Goal: Task Accomplishment & Management: Manage account settings

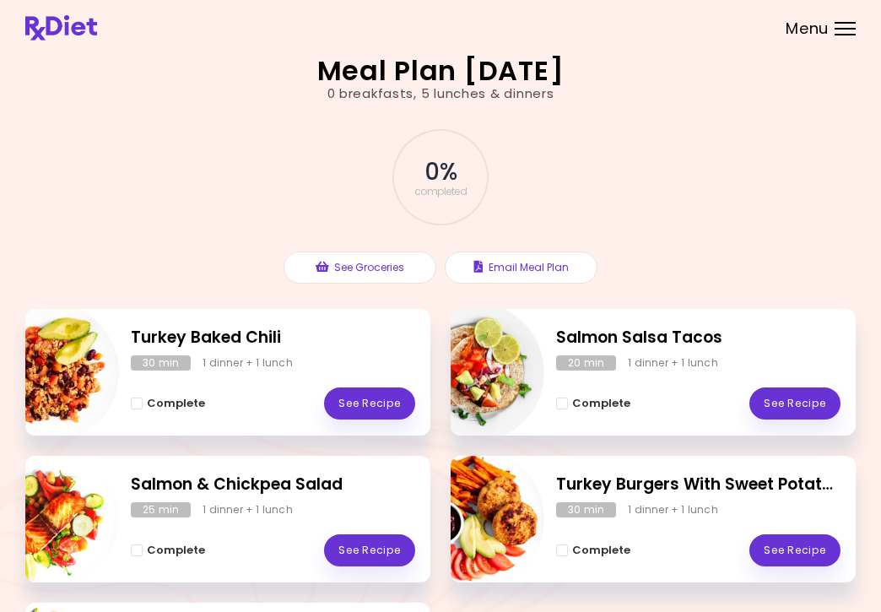
click at [844, 30] on div "Menu" at bounding box center [844, 28] width 21 height 13
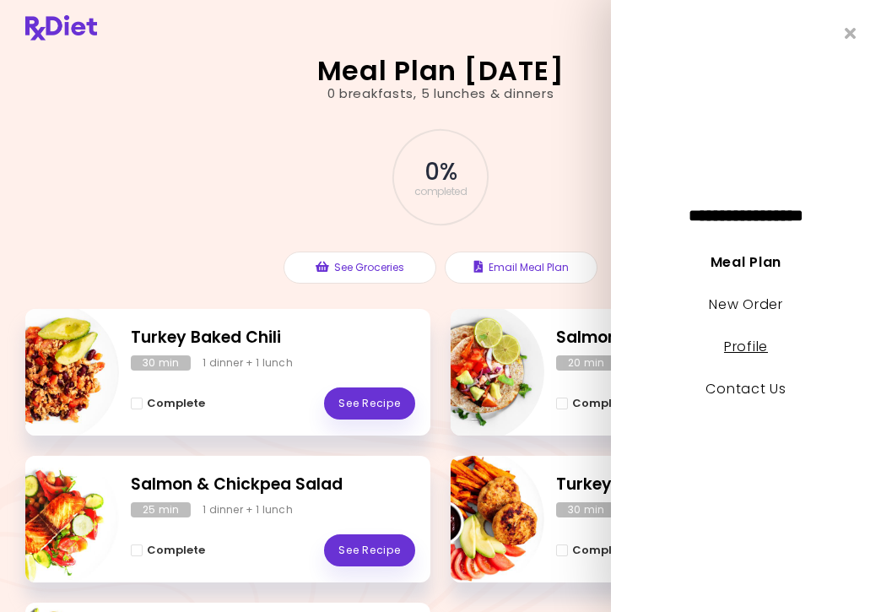
click at [755, 348] on link "Profile" at bounding box center [746, 346] width 44 height 19
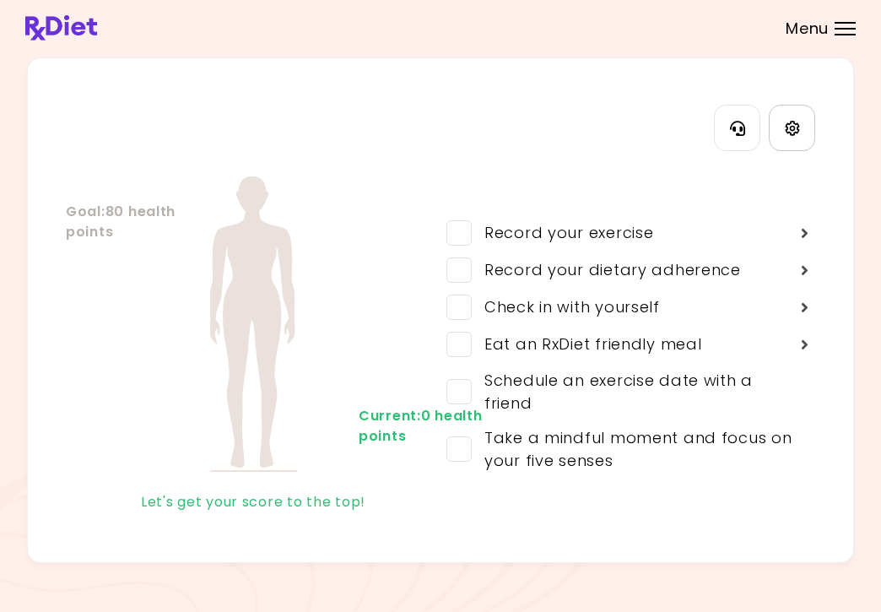
click at [793, 124] on icon "Settings" at bounding box center [792, 128] width 15 height 15
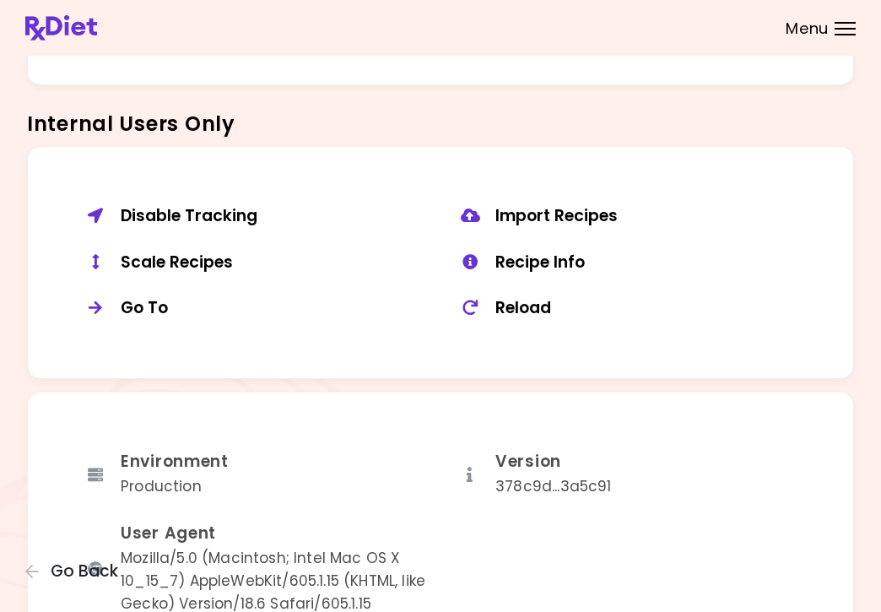
scroll to position [1206, 0]
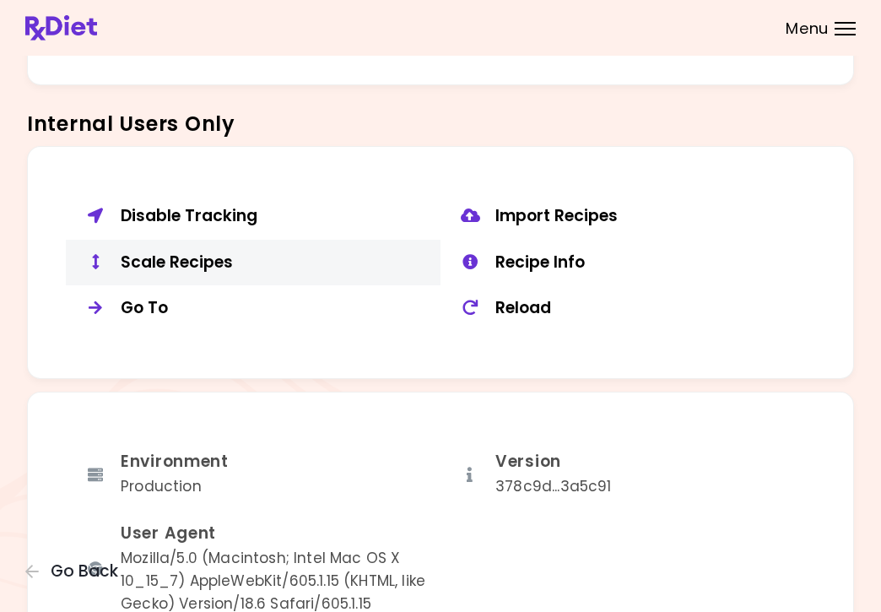
click at [231, 253] on div "Scale Recipes" at bounding box center [274, 262] width 307 height 21
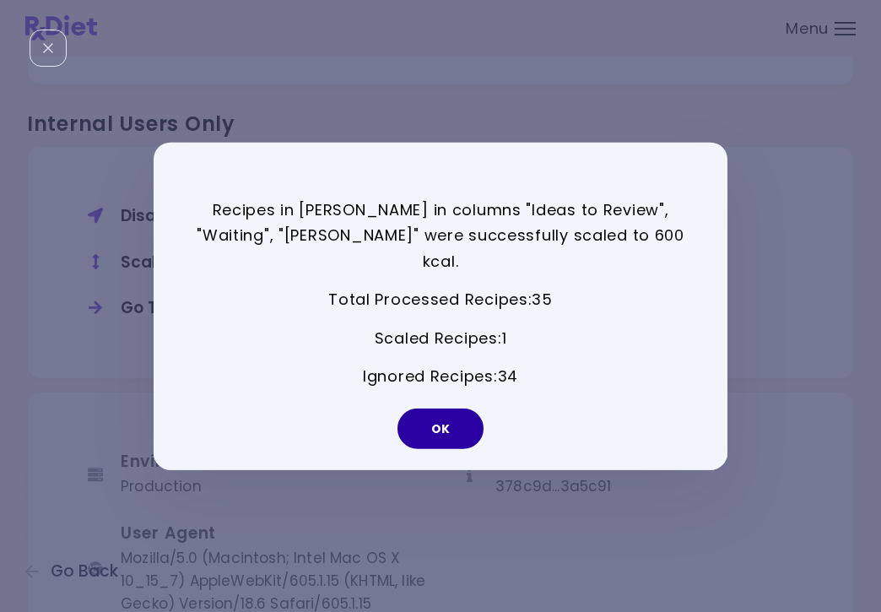
click at [449, 422] on button "OK" at bounding box center [440, 428] width 86 height 40
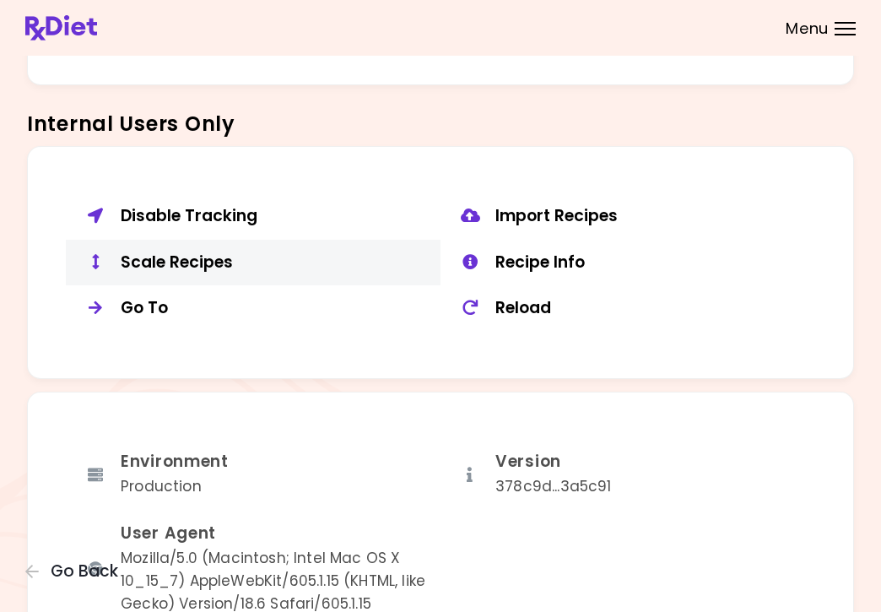
click at [187, 254] on div "Scale Recipes" at bounding box center [274, 262] width 307 height 21
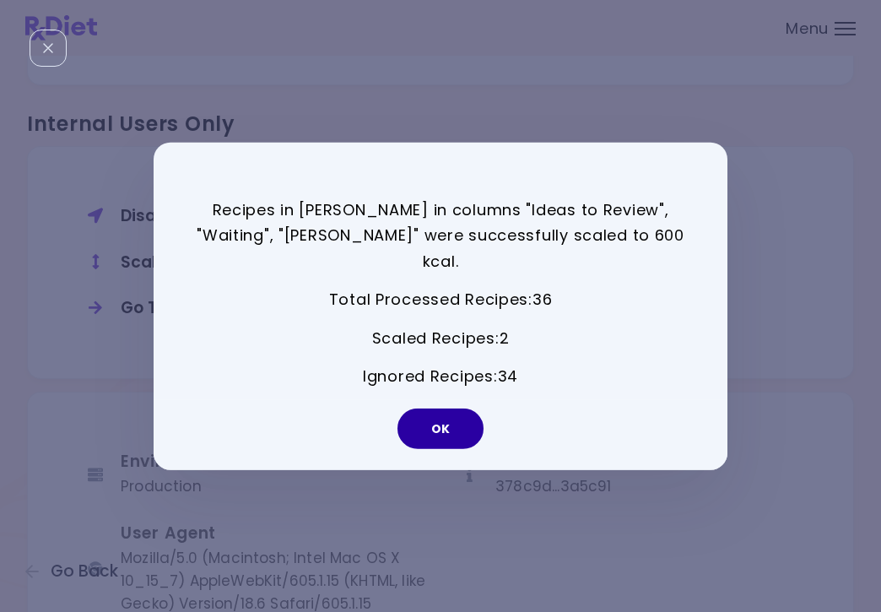
click at [458, 414] on button "OK" at bounding box center [440, 428] width 86 height 40
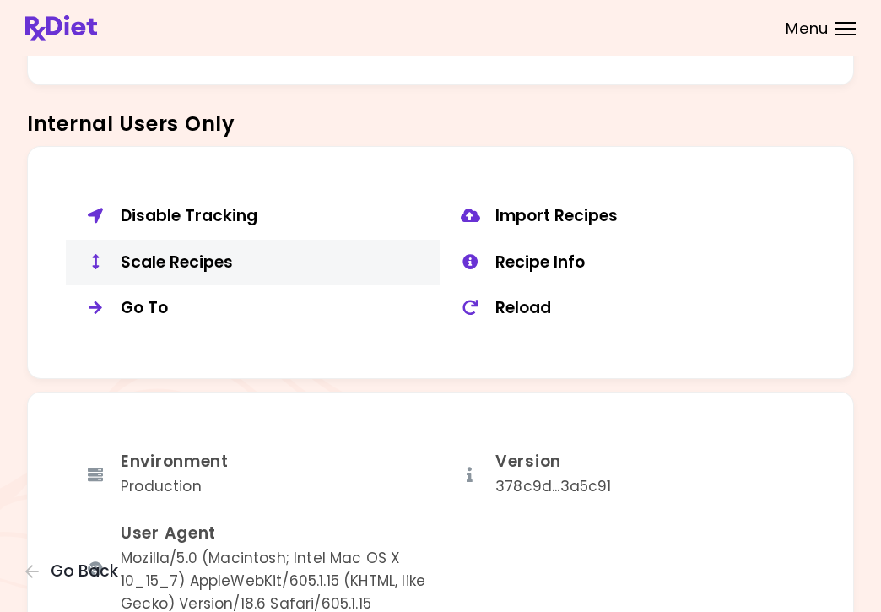
click at [219, 262] on div "Scale Recipes" at bounding box center [274, 262] width 307 height 21
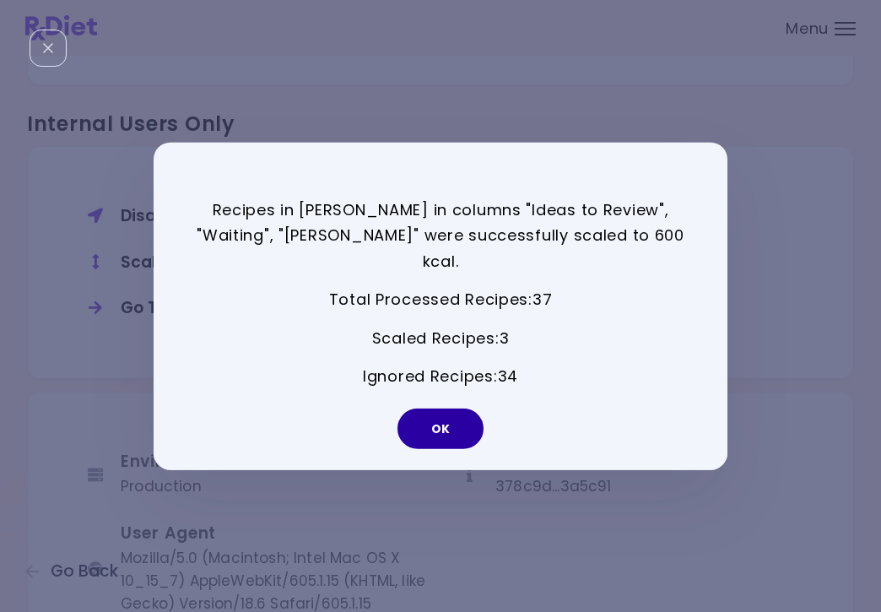
click at [450, 412] on button "OK" at bounding box center [440, 428] width 86 height 40
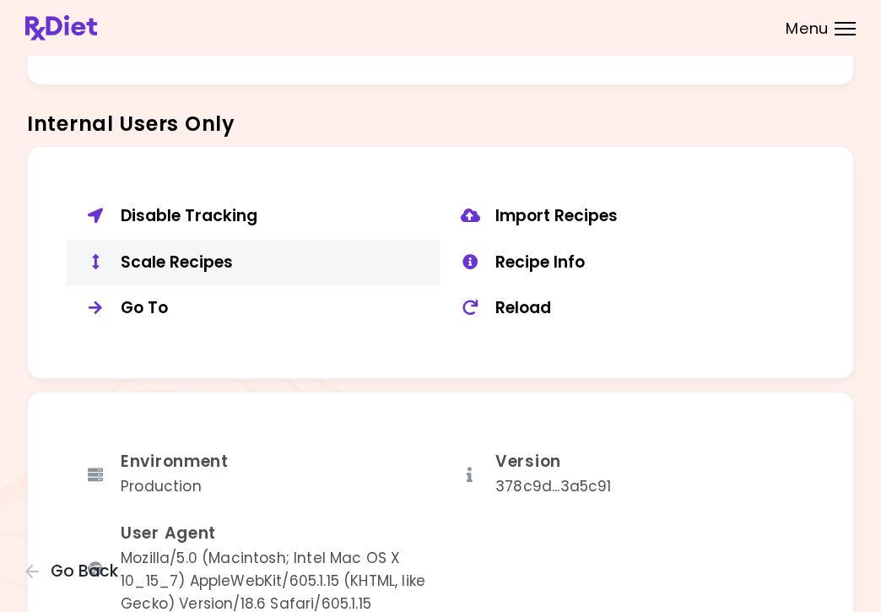
click at [219, 252] on div "Scale Recipes" at bounding box center [274, 262] width 307 height 21
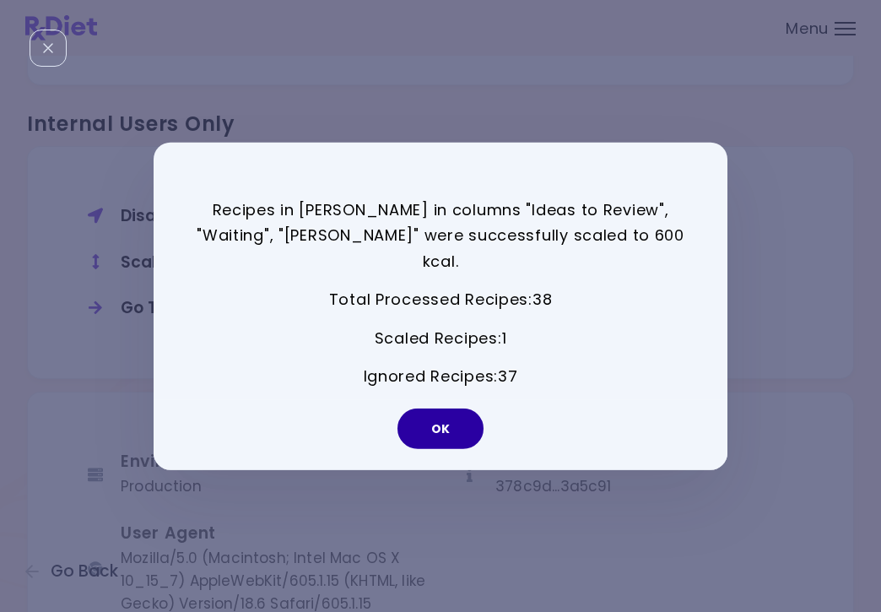
click at [449, 419] on button "OK" at bounding box center [440, 428] width 86 height 40
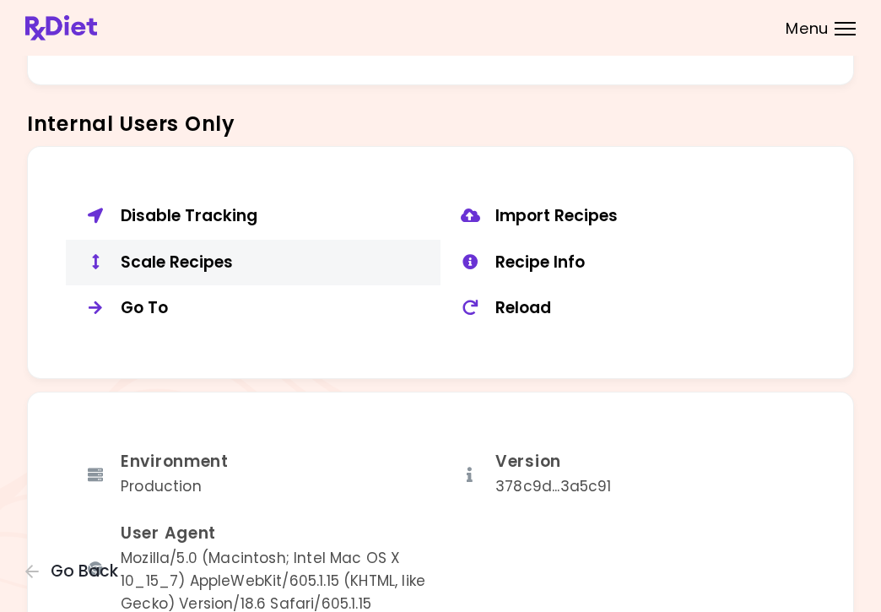
click at [186, 256] on div "Scale Recipes" at bounding box center [274, 262] width 307 height 21
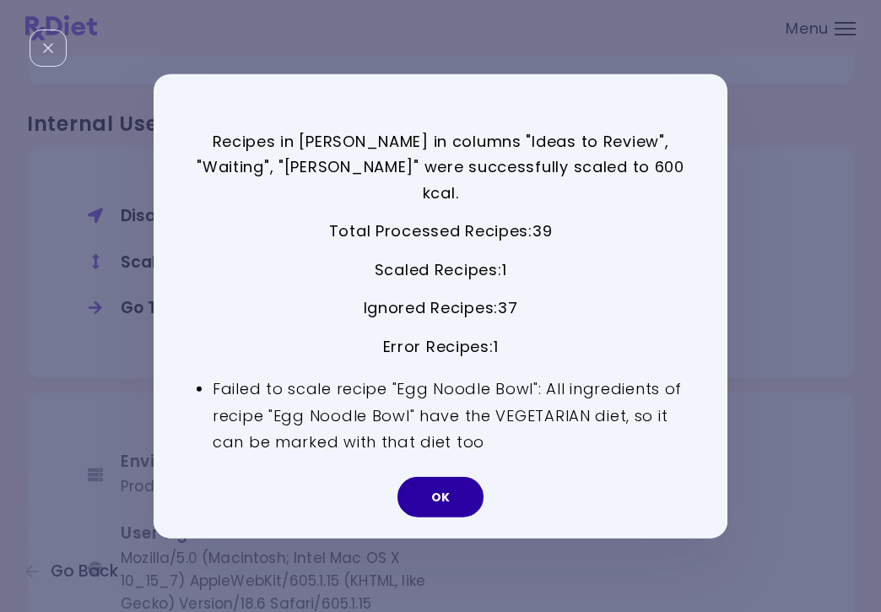
click at [431, 491] on button "OK" at bounding box center [440, 497] width 86 height 40
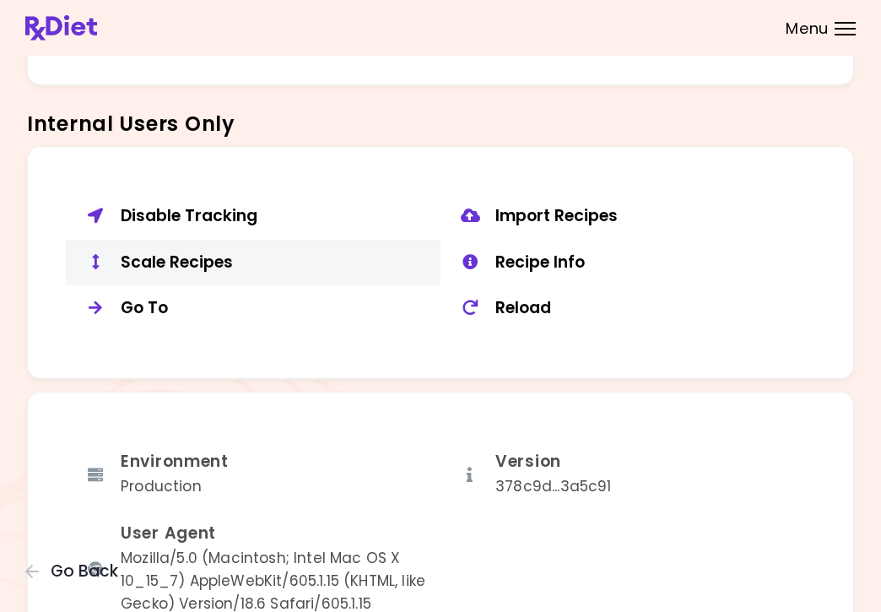
click at [240, 252] on div "Scale Recipes" at bounding box center [274, 262] width 307 height 21
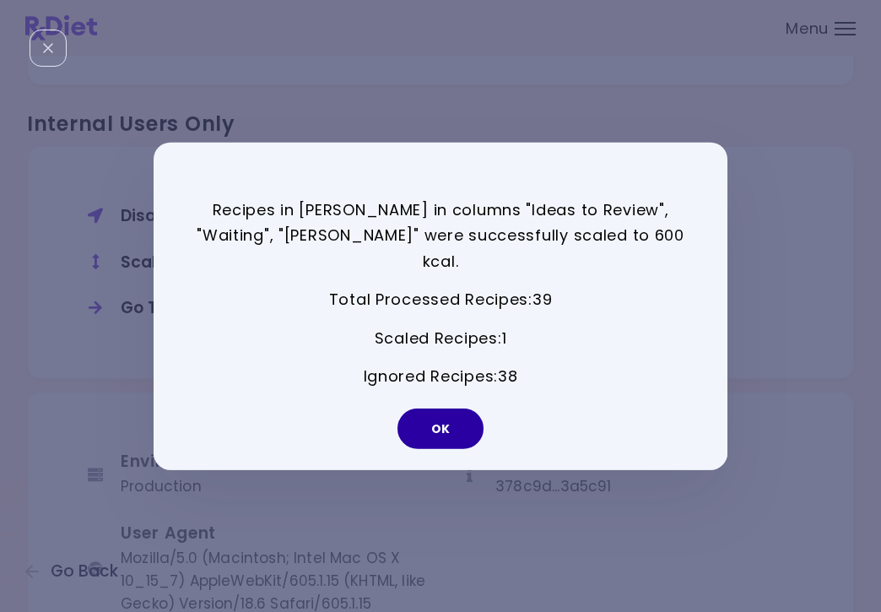
click at [439, 416] on button "OK" at bounding box center [440, 428] width 86 height 40
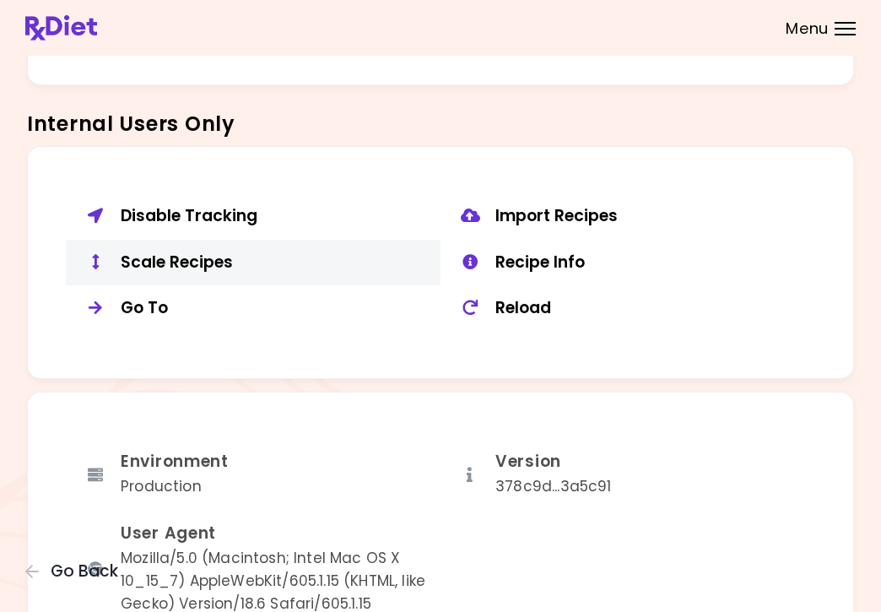
click at [165, 256] on div "Scale Recipes" at bounding box center [274, 262] width 307 height 21
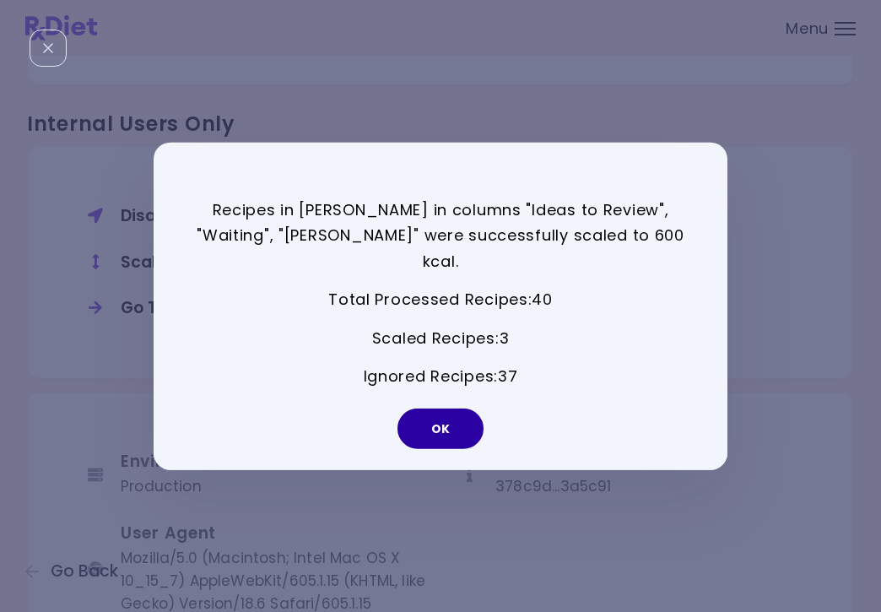
click at [455, 415] on button "OK" at bounding box center [440, 428] width 86 height 40
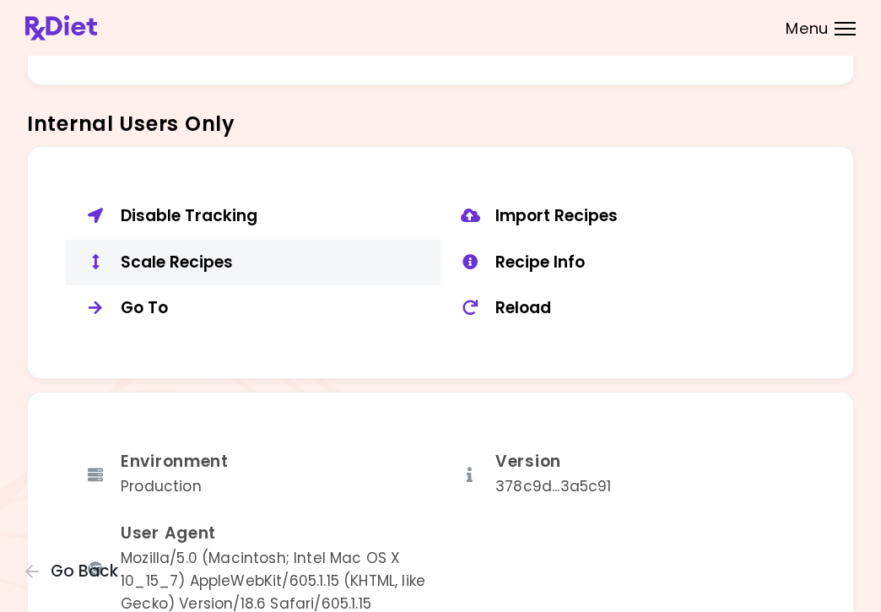
click at [222, 253] on div "Scale Recipes" at bounding box center [274, 262] width 307 height 21
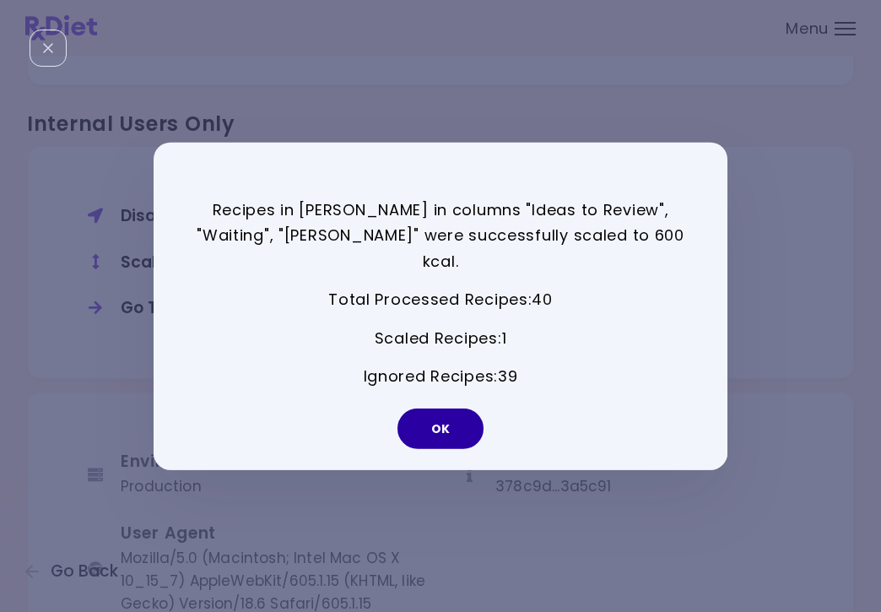
click at [443, 410] on button "OK" at bounding box center [440, 428] width 86 height 40
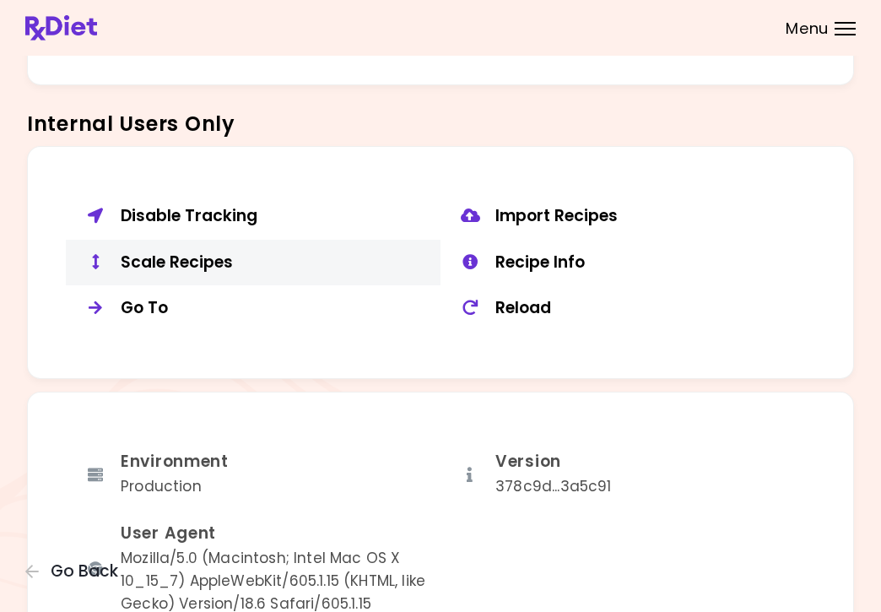
click at [215, 252] on div "Scale Recipes" at bounding box center [274, 262] width 307 height 21
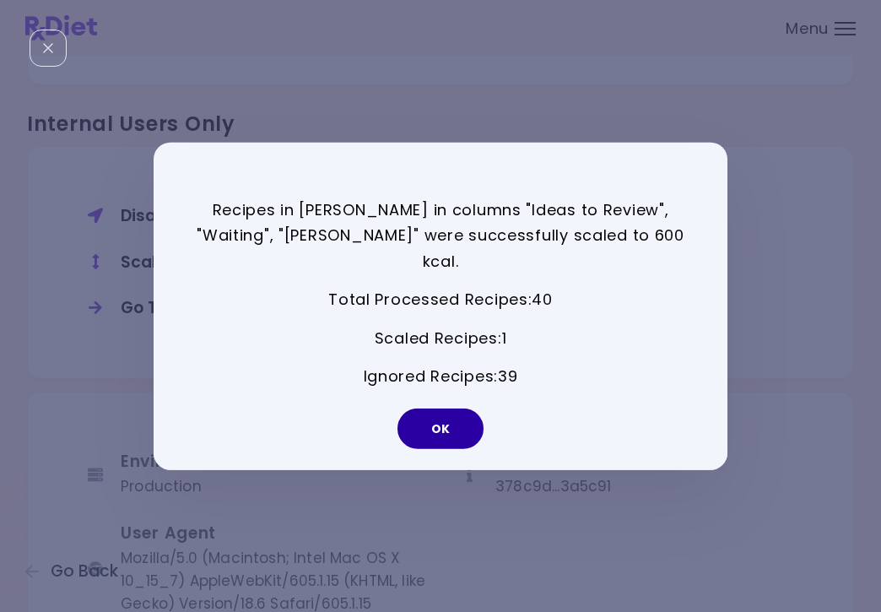
click at [450, 410] on button "OK" at bounding box center [440, 428] width 86 height 40
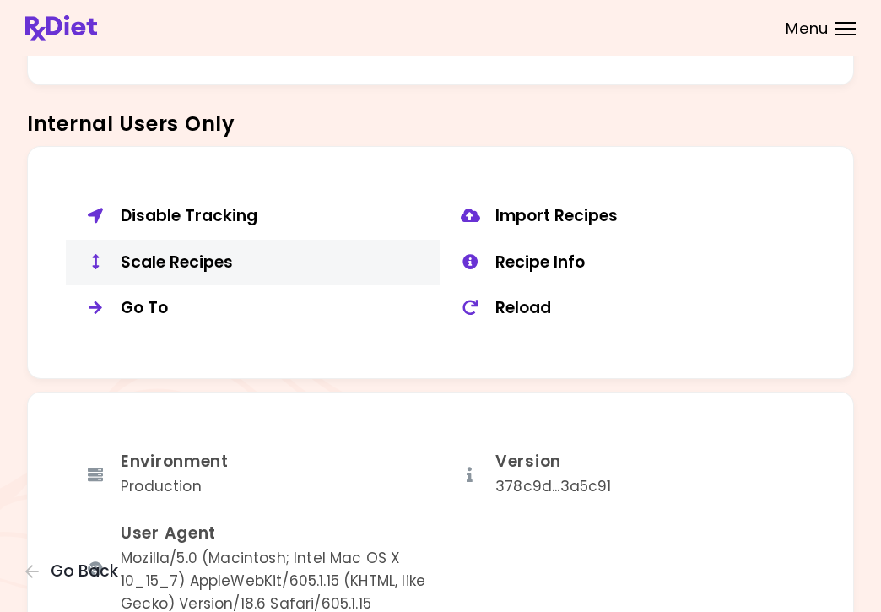
click at [204, 252] on div "Scale Recipes" at bounding box center [274, 262] width 307 height 21
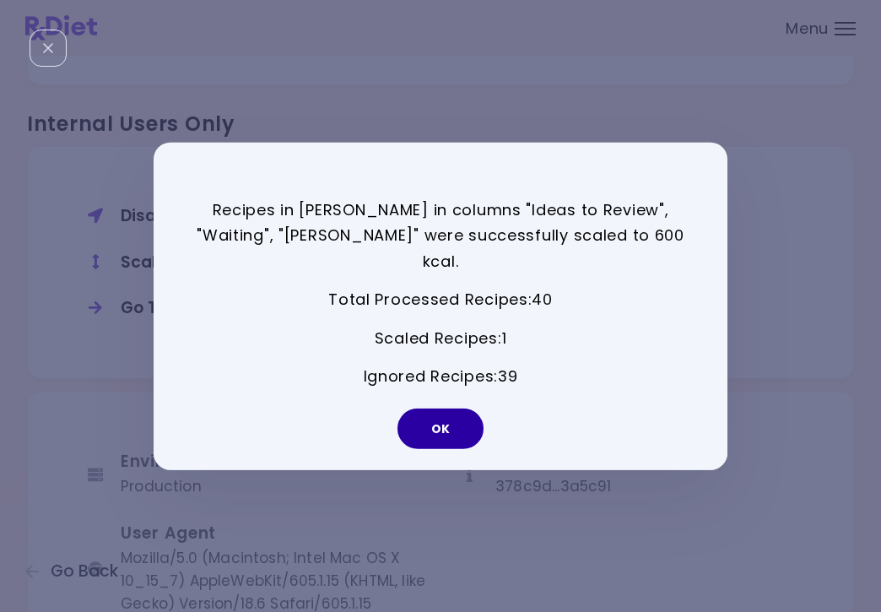
click at [450, 418] on button "OK" at bounding box center [440, 428] width 86 height 40
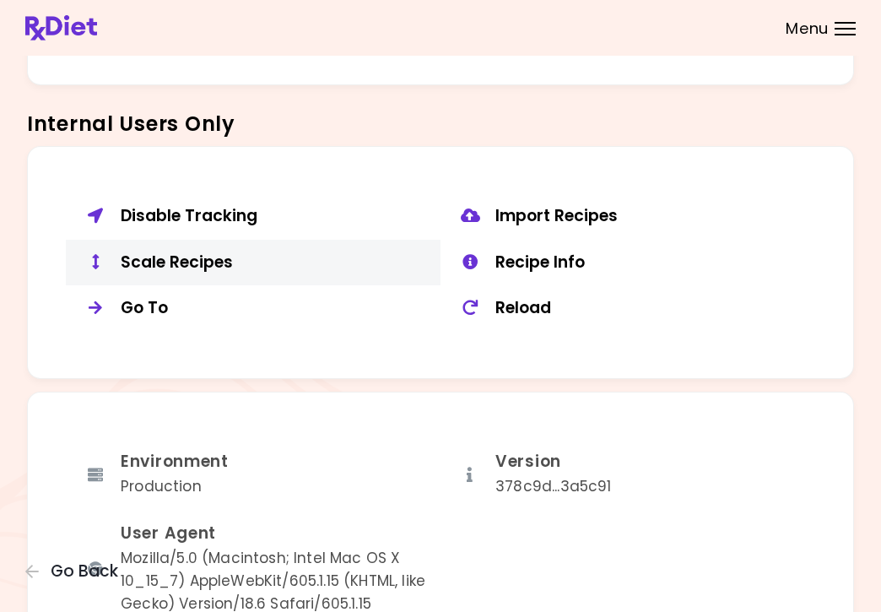
click at [234, 252] on div "Scale Recipes" at bounding box center [274, 262] width 307 height 21
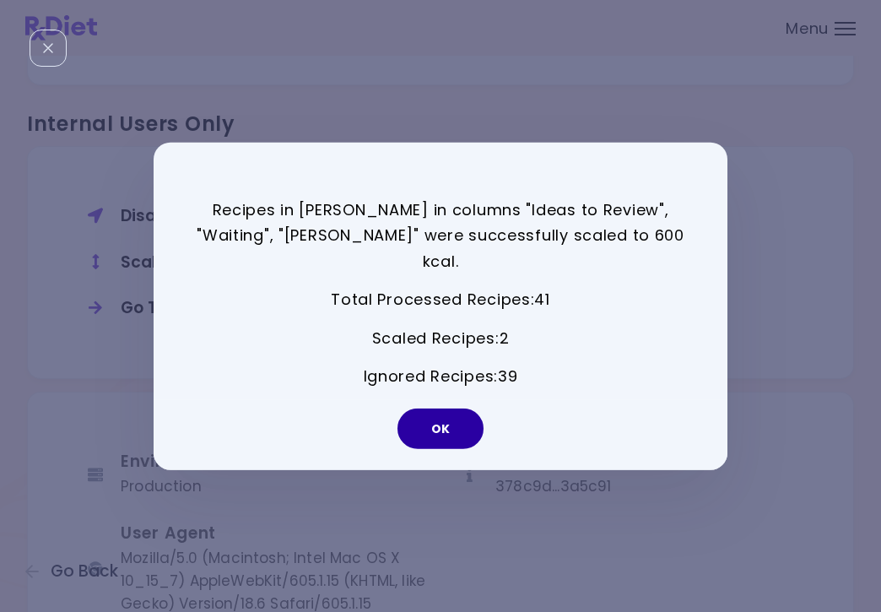
click at [451, 425] on button "OK" at bounding box center [440, 428] width 86 height 40
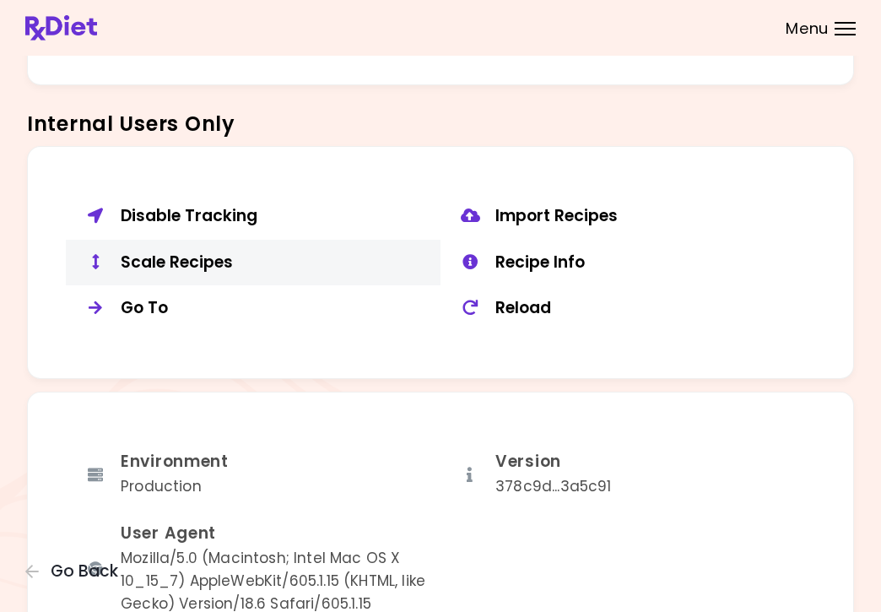
click at [178, 252] on div "Scale Recipes" at bounding box center [274, 262] width 307 height 21
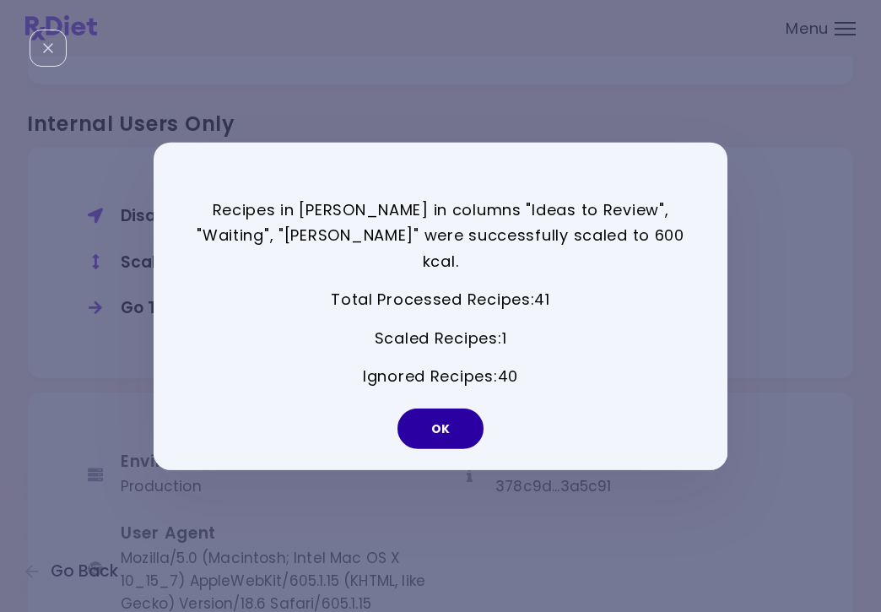
click at [452, 417] on button "OK" at bounding box center [440, 428] width 86 height 40
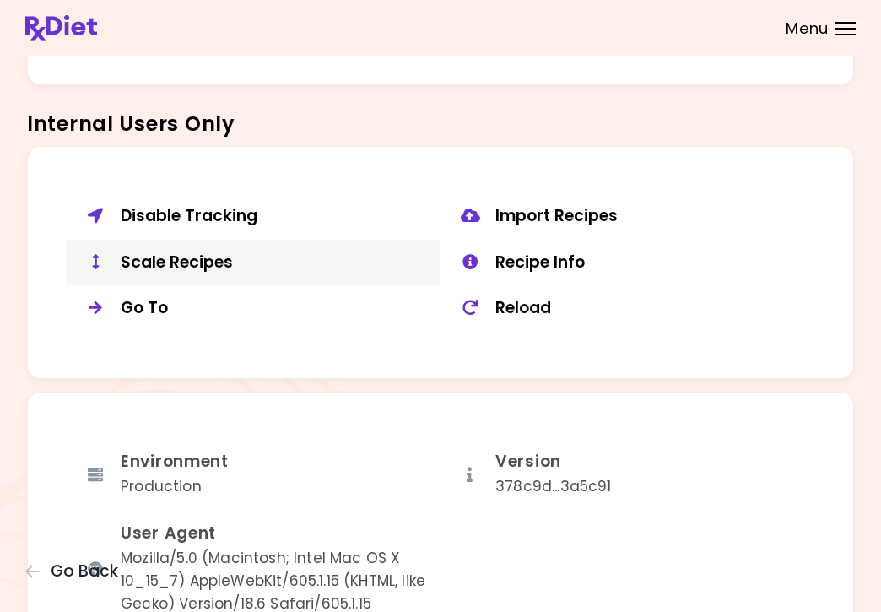
click at [180, 254] on div "Scale Recipes" at bounding box center [274, 262] width 307 height 21
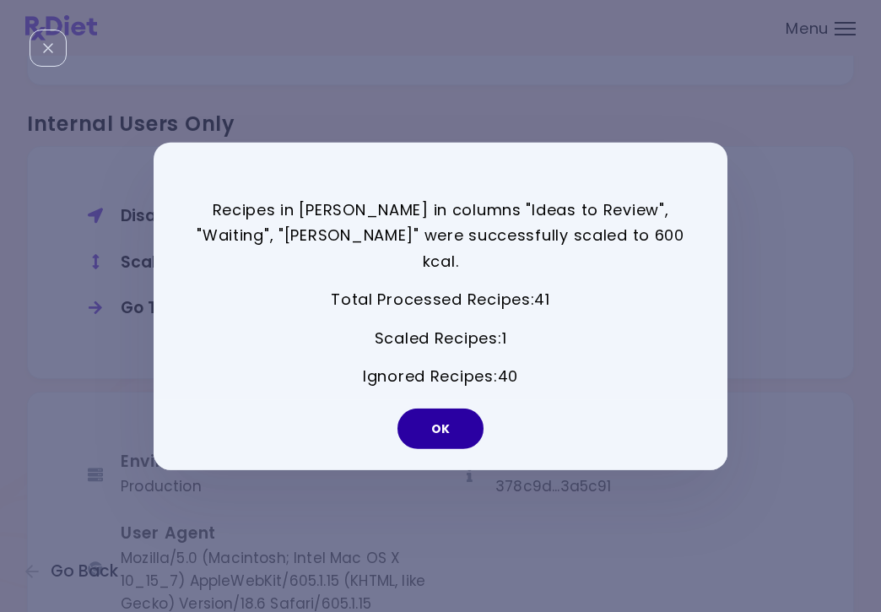
click at [416, 418] on button "OK" at bounding box center [440, 428] width 86 height 40
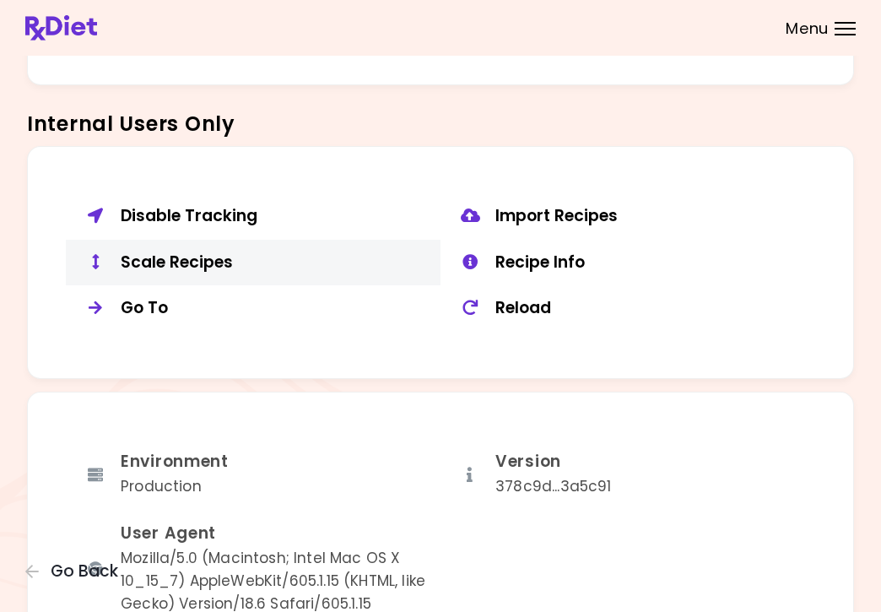
click at [216, 252] on div "Scale Recipes" at bounding box center [274, 262] width 307 height 21
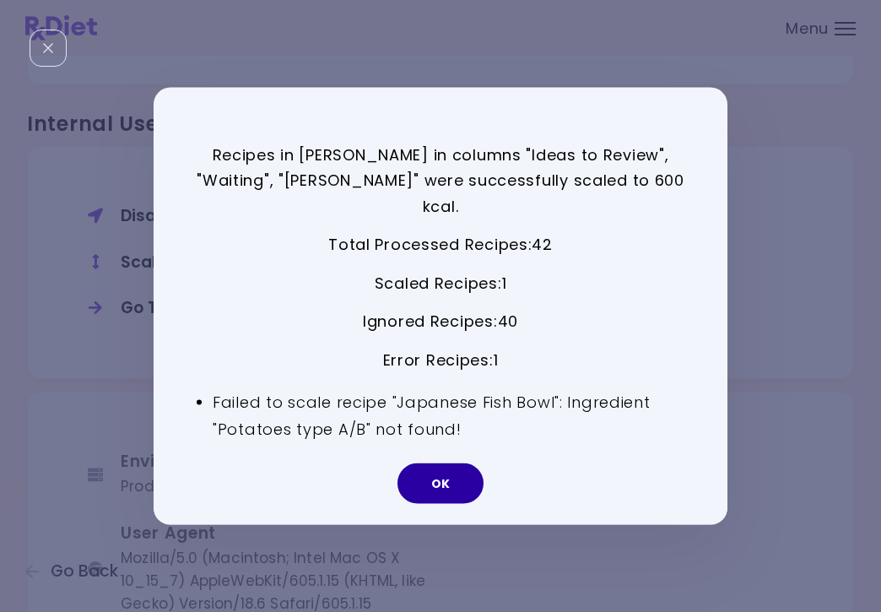
click at [450, 472] on button "OK" at bounding box center [440, 483] width 86 height 40
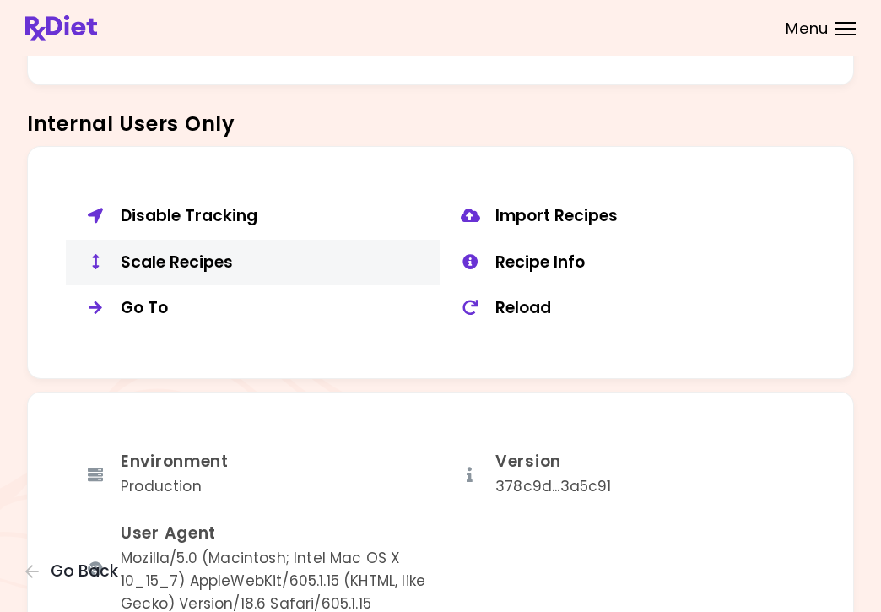
click at [194, 264] on button "Scale Recipes" at bounding box center [253, 263] width 375 height 46
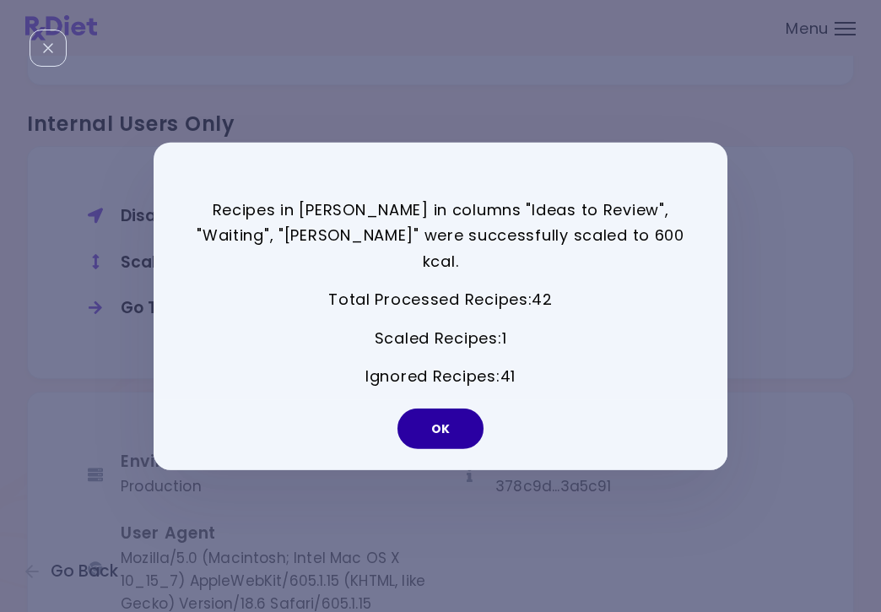
click at [438, 410] on button "OK" at bounding box center [440, 428] width 86 height 40
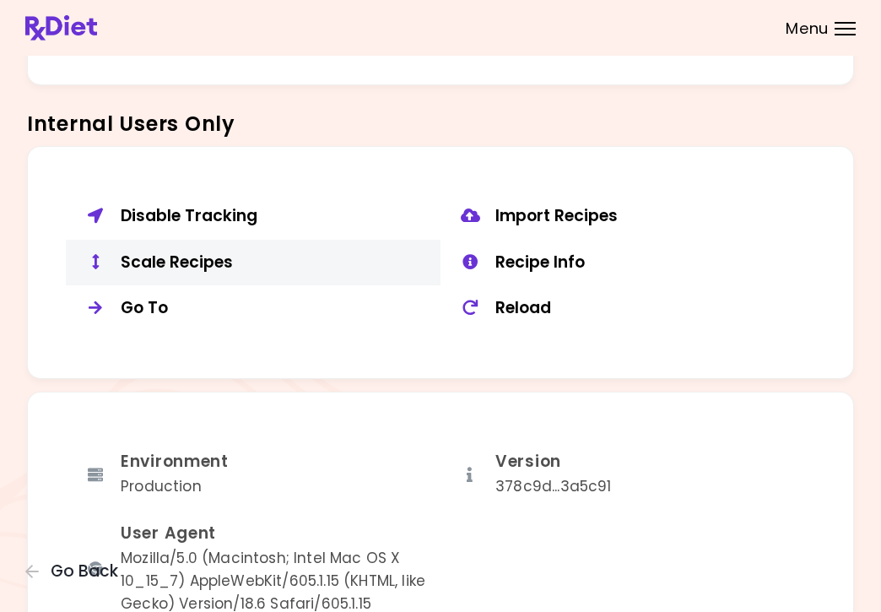
click at [181, 252] on div "Scale Recipes" at bounding box center [274, 262] width 307 height 21
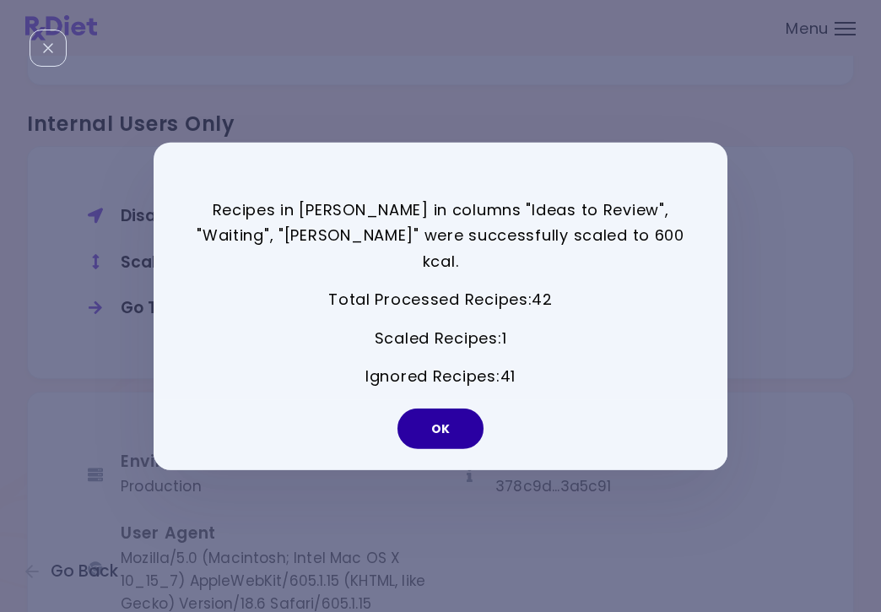
click at [445, 415] on button "OK" at bounding box center [440, 428] width 86 height 40
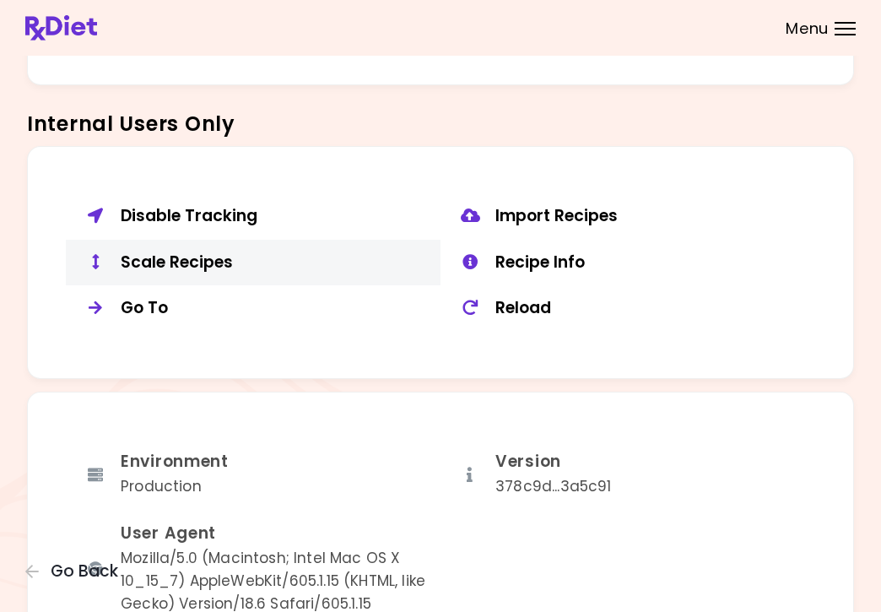
click at [175, 253] on div "Scale Recipes" at bounding box center [274, 262] width 307 height 21
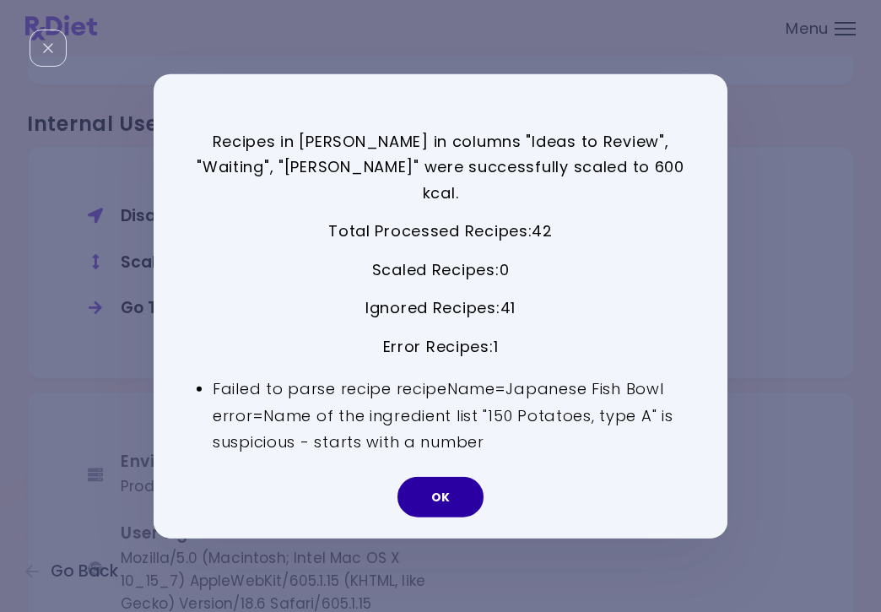
click at [446, 478] on button "OK" at bounding box center [440, 497] width 86 height 40
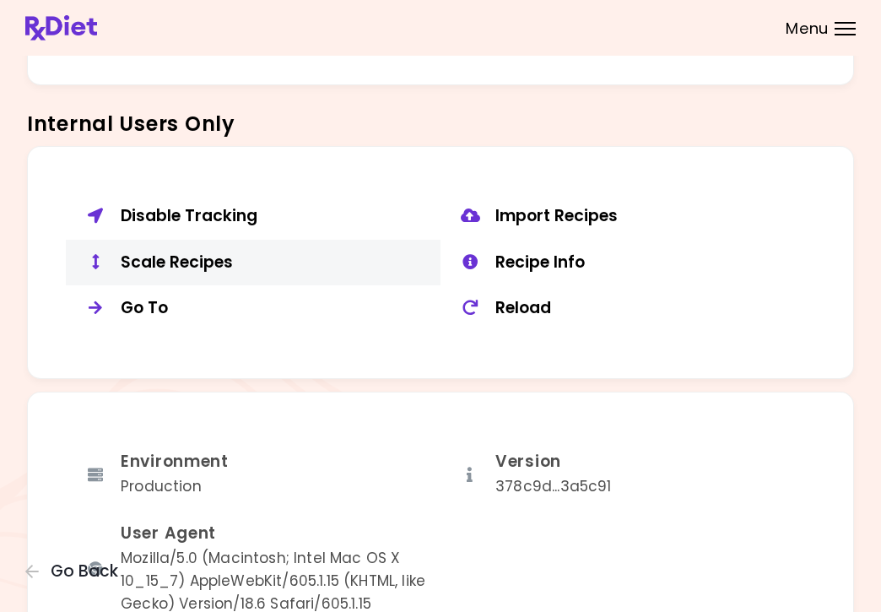
click at [213, 252] on div "Scale Recipes" at bounding box center [274, 262] width 307 height 21
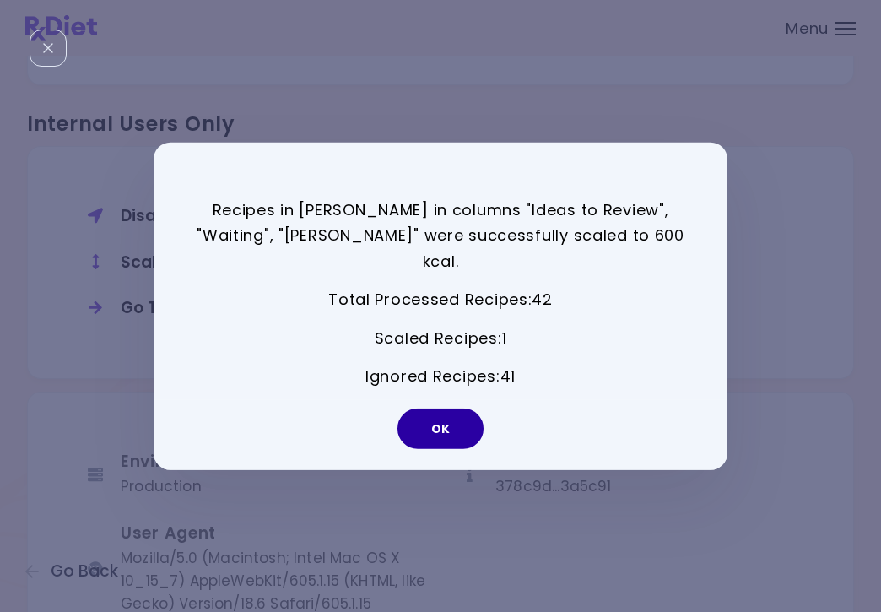
click at [443, 422] on button "OK" at bounding box center [440, 428] width 86 height 40
